Goal: Task Accomplishment & Management: Complete application form

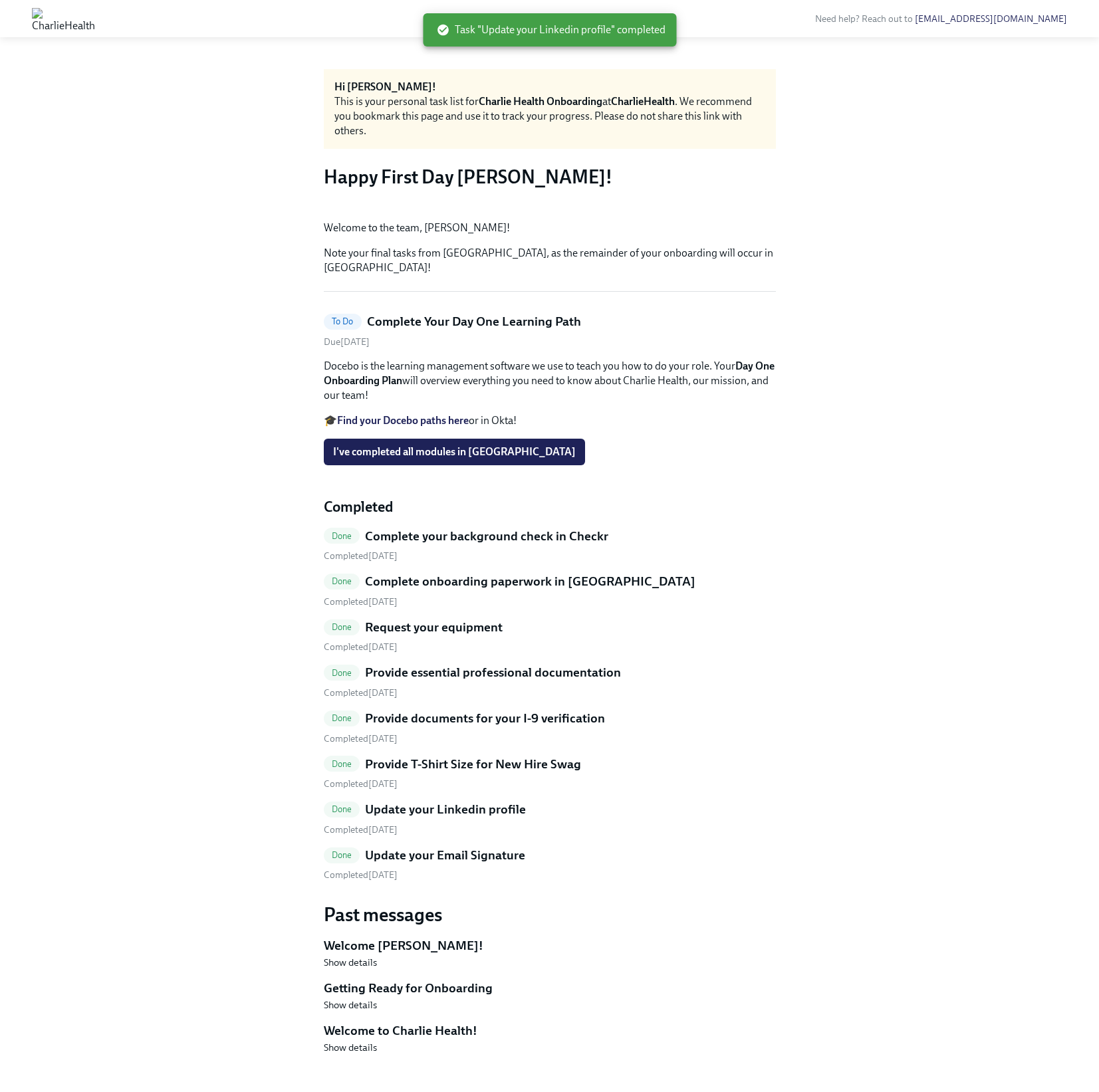
scroll to position [162, 0]
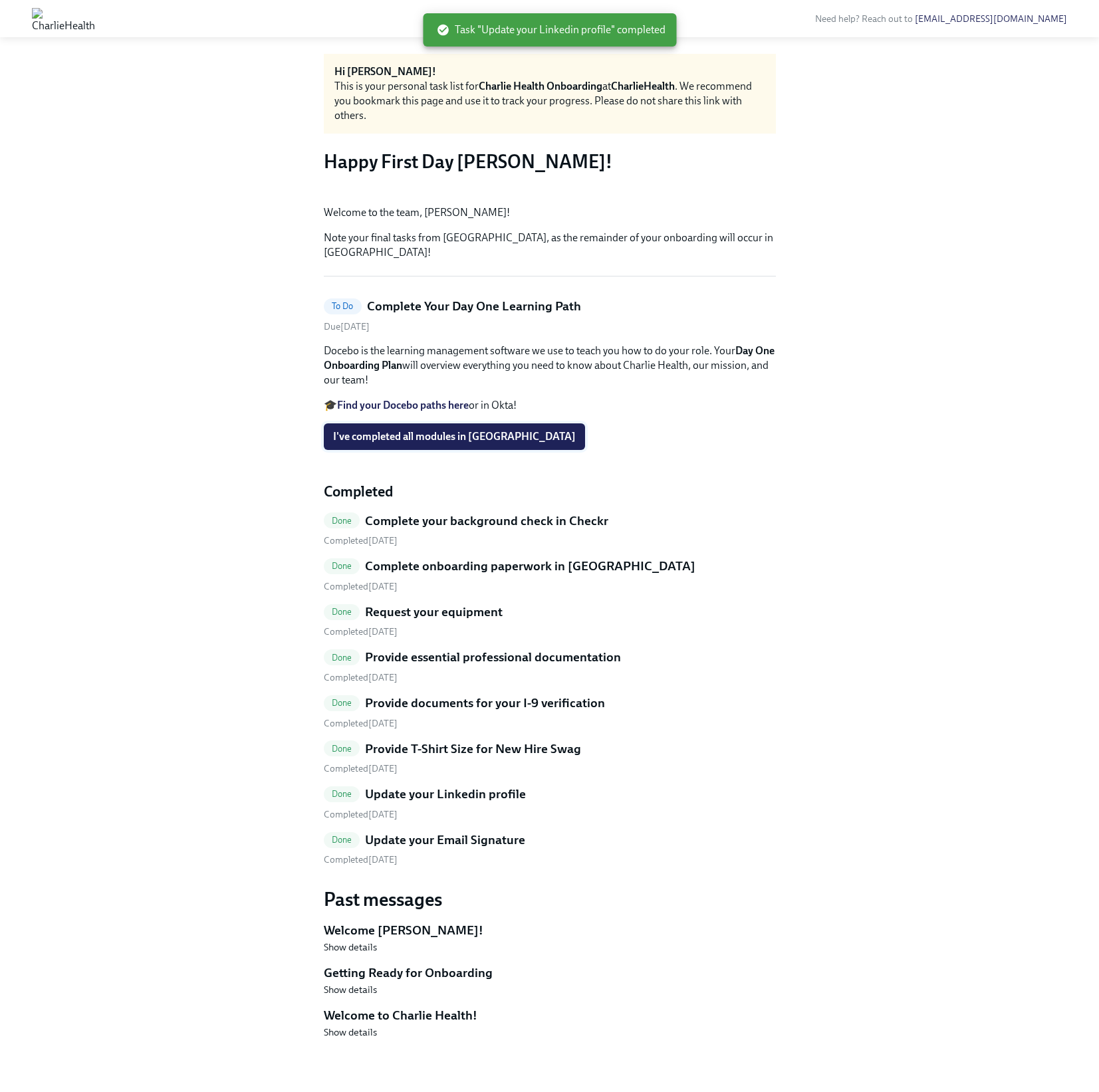
click at [407, 450] on button "I've completed all modules in [GEOGRAPHIC_DATA]" at bounding box center [454, 437] width 261 height 26
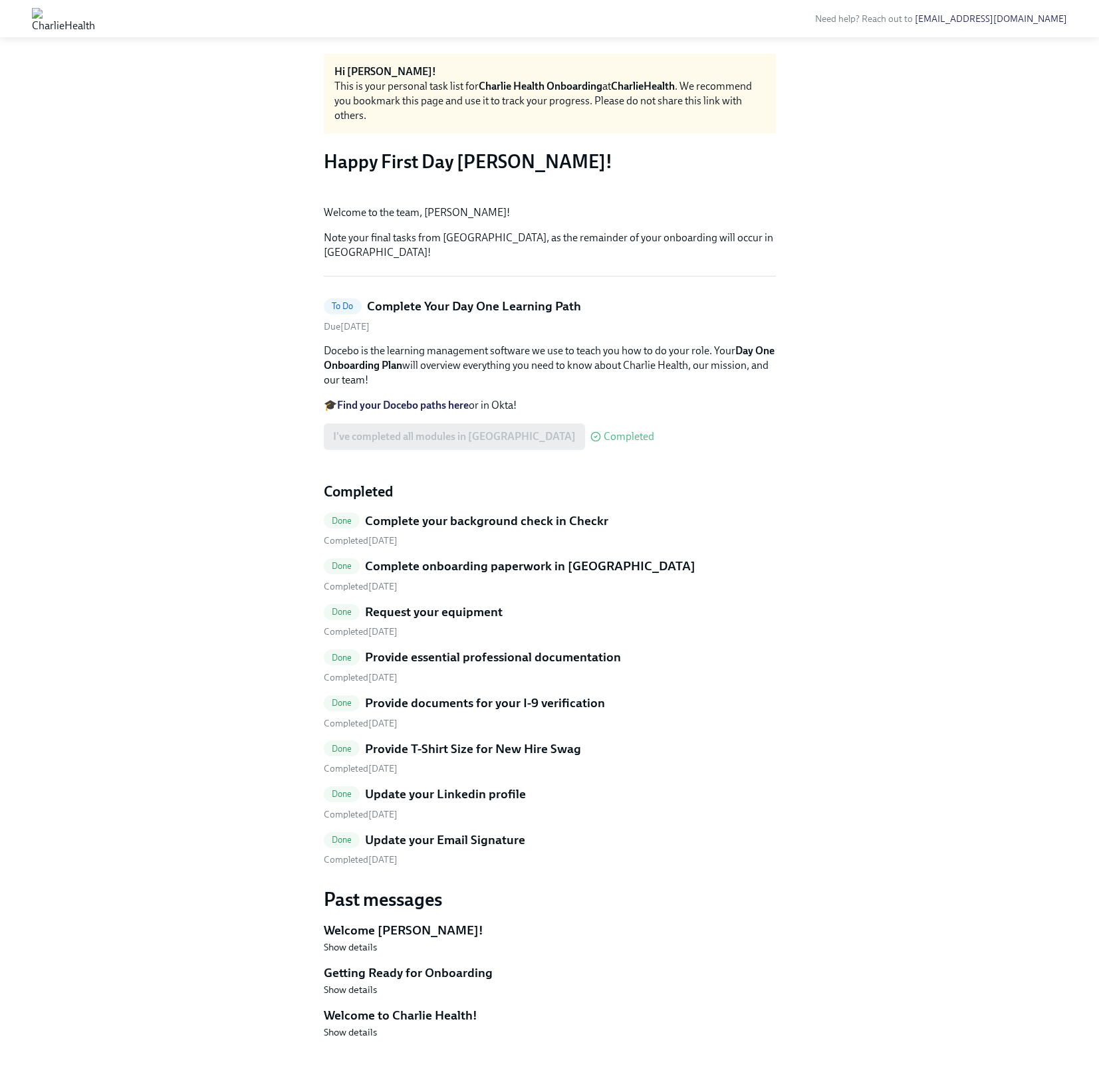
scroll to position [35, 0]
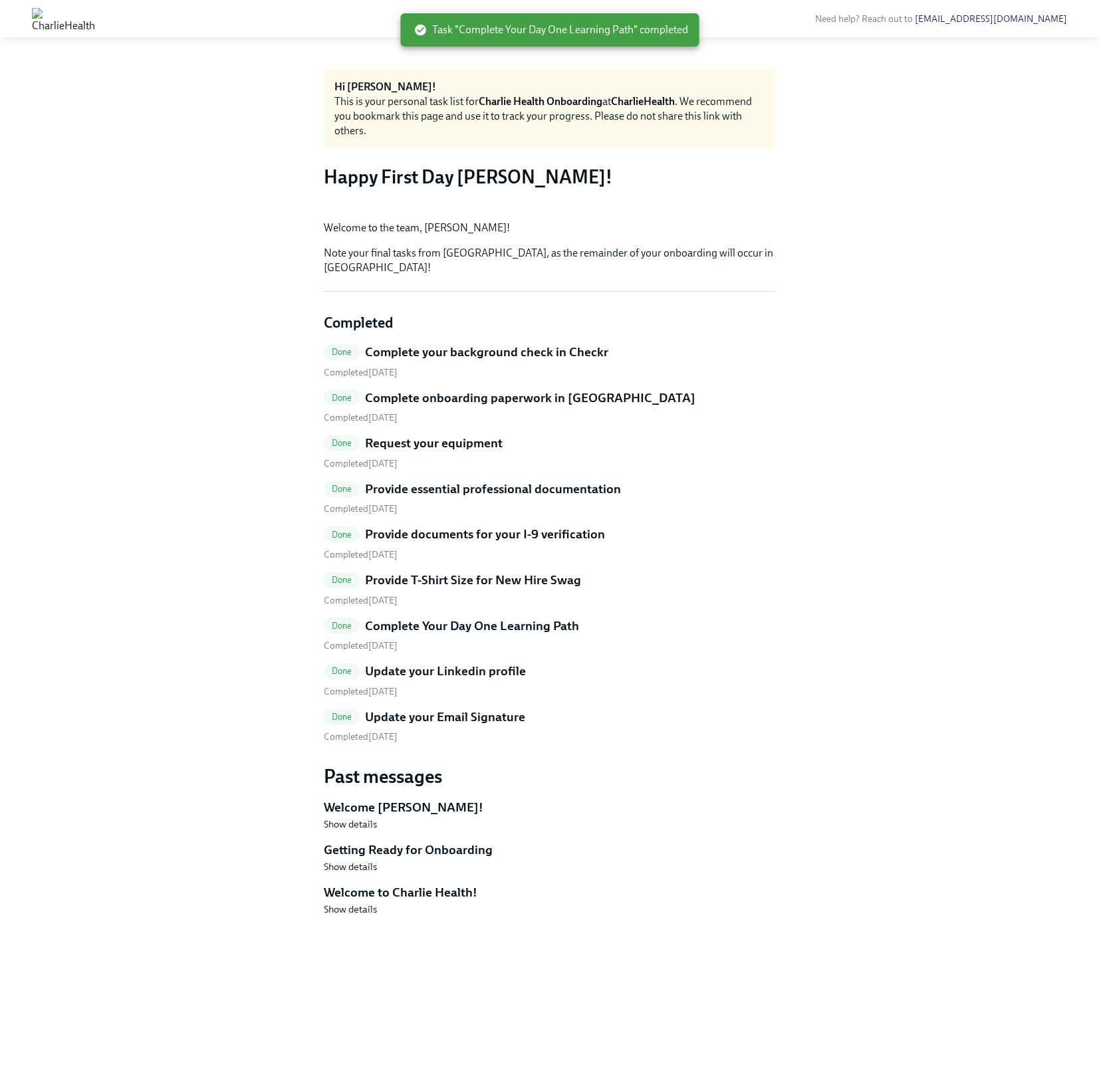
drag, startPoint x: 438, startPoint y: 397, endPoint x: 557, endPoint y: 390, distance: 119.2
click at [557, 390] on div "Hi [PERSON_NAME]! This is your personal task list for [PERSON_NAME] Health Onbo…" at bounding box center [550, 565] width 452 height 991
drag, startPoint x: 598, startPoint y: 390, endPoint x: 695, endPoint y: 397, distance: 97.3
click at [695, 397] on div "Hi Mudit! This is your personal task list for Charlie Health Onboarding at Char…" at bounding box center [550, 565] width 452 height 991
click at [603, 398] on div "Hi Mudit! This is your personal task list for Charlie Health Onboarding at Char…" at bounding box center [550, 565] width 452 height 991
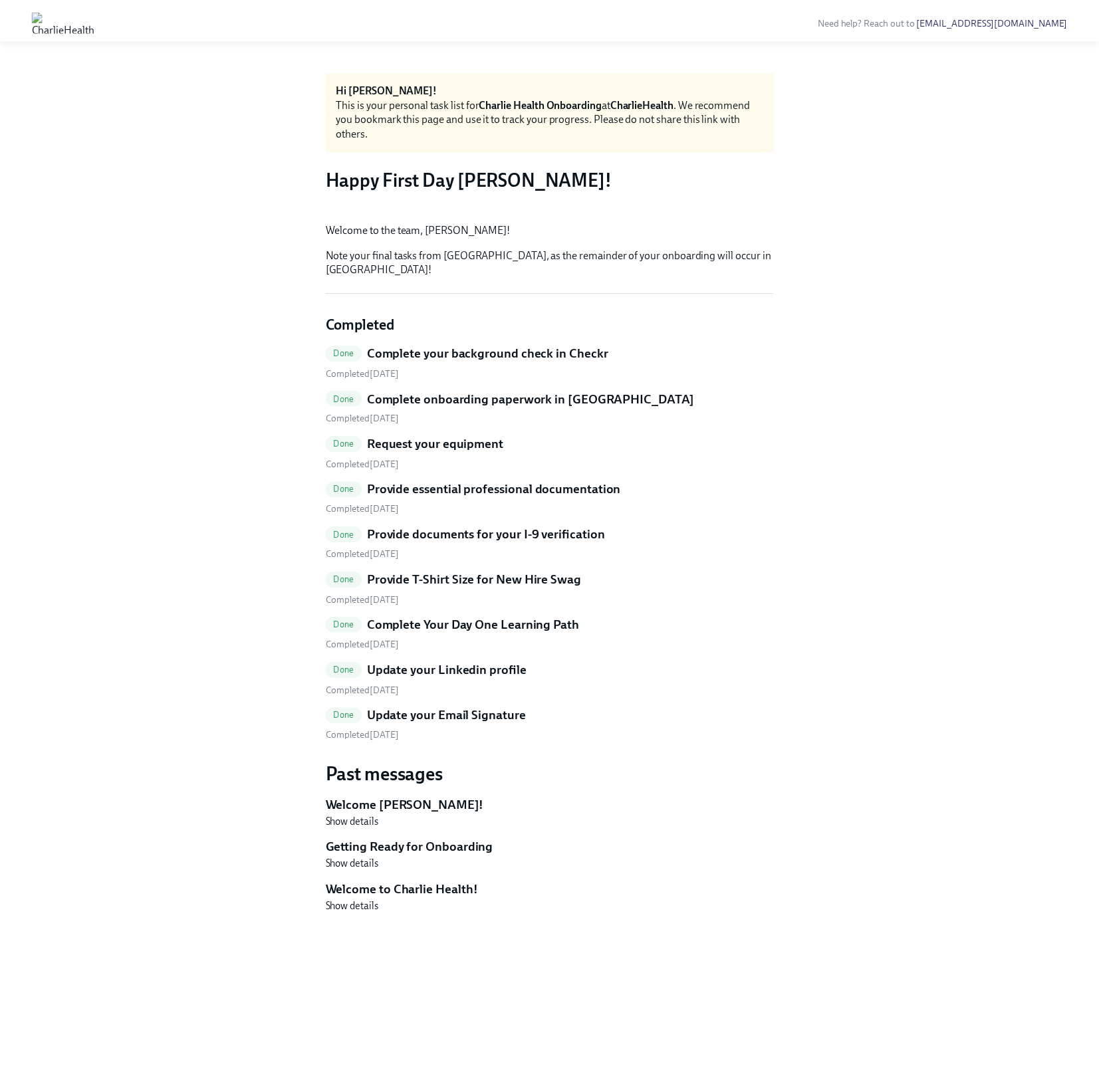
scroll to position [35, 0]
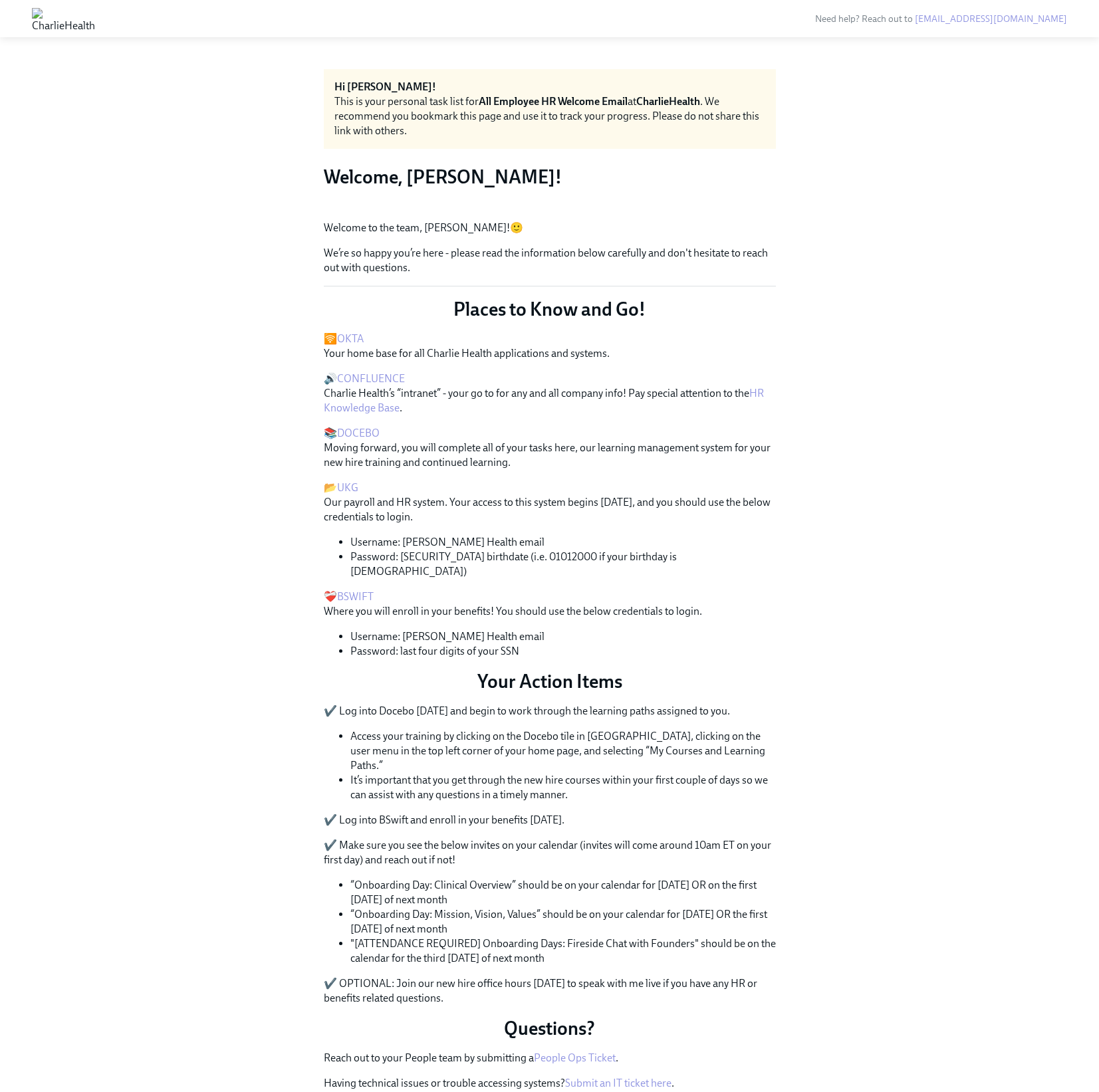
scroll to position [269, 0]
click at [95, 12] on img at bounding box center [63, 19] width 63 height 21
click at [95, 26] on img at bounding box center [63, 19] width 63 height 21
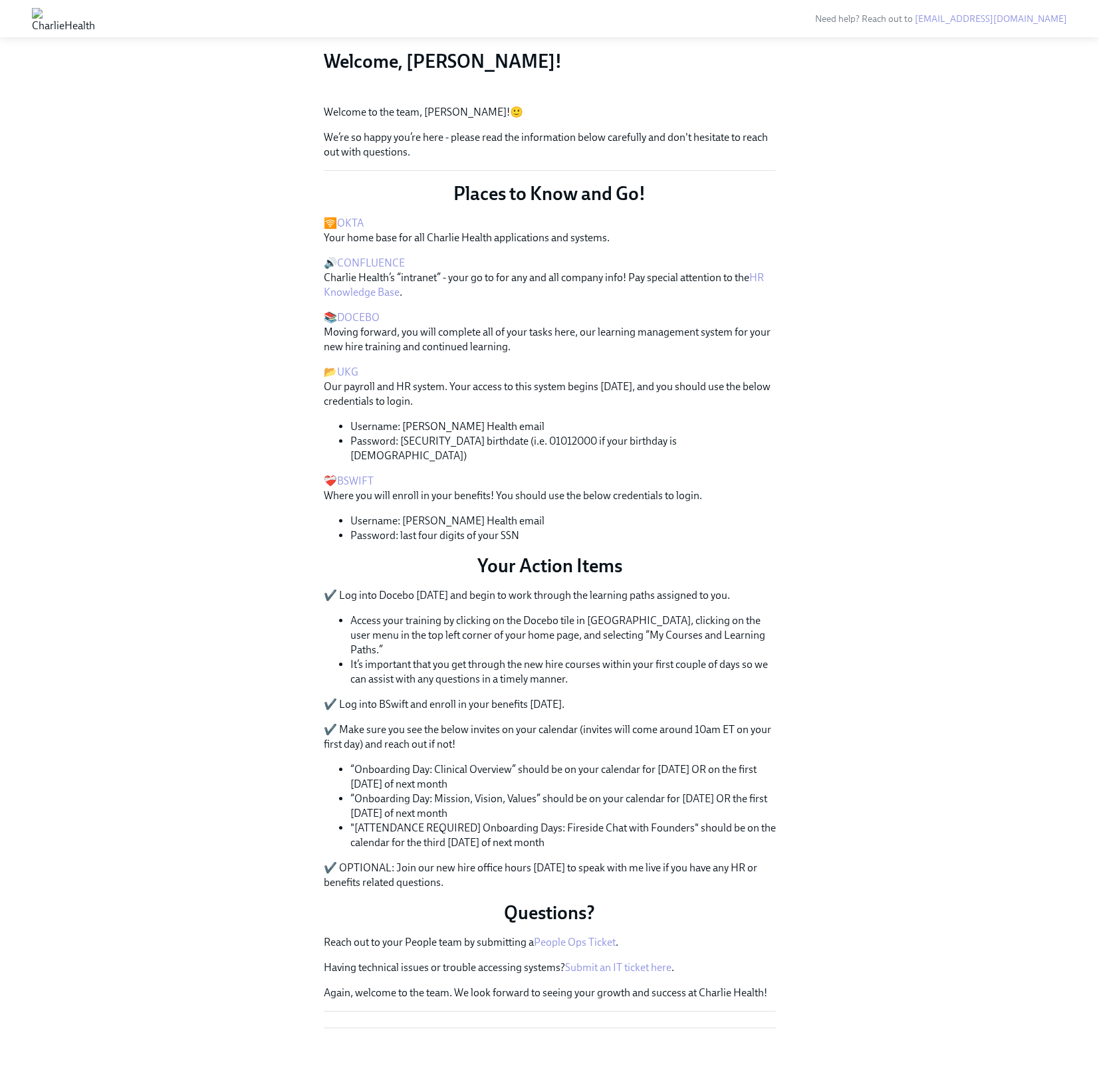
scroll to position [279, 0]
